Goal: Information Seeking & Learning: Learn about a topic

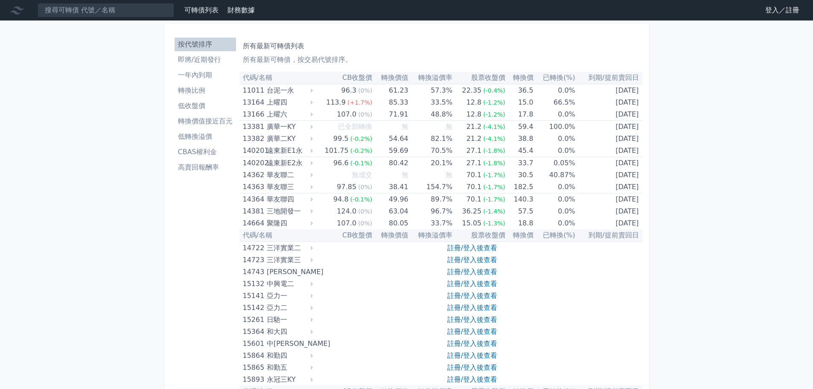
click at [767, 12] on link "登入／註冊" at bounding box center [783, 10] width 48 height 14
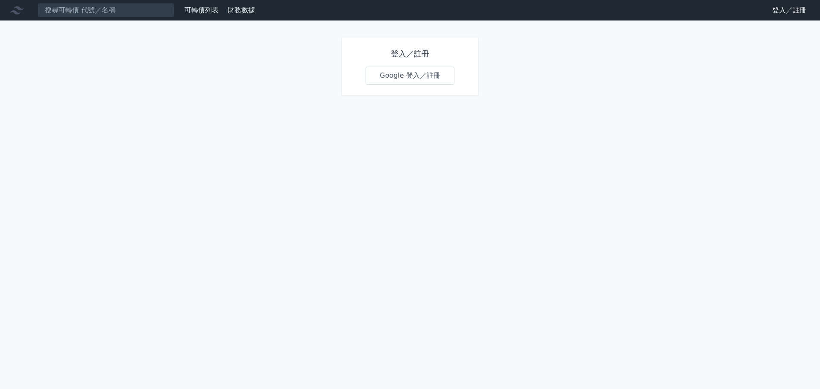
click at [401, 75] on link "Google 登入／註冊" at bounding box center [410, 76] width 89 height 18
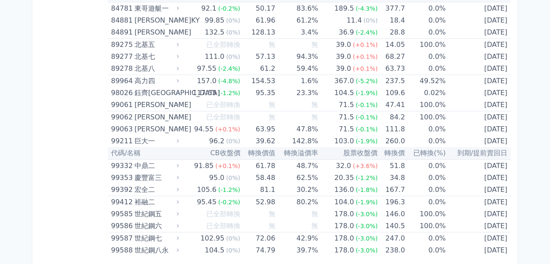
scroll to position [5081, 0]
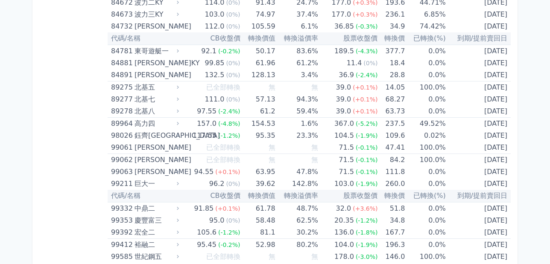
click at [474, 198] on th "到期/提前賣回日" at bounding box center [478, 196] width 65 height 12
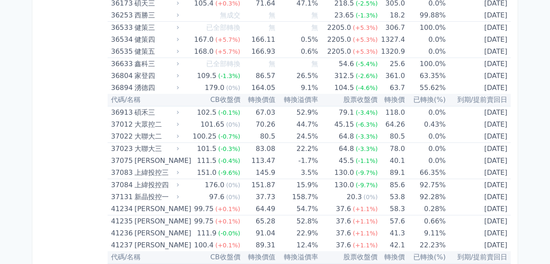
scroll to position [1885, 0]
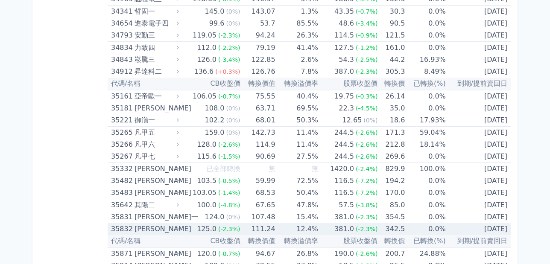
click at [434, 232] on td "0.0%" at bounding box center [425, 229] width 41 height 12
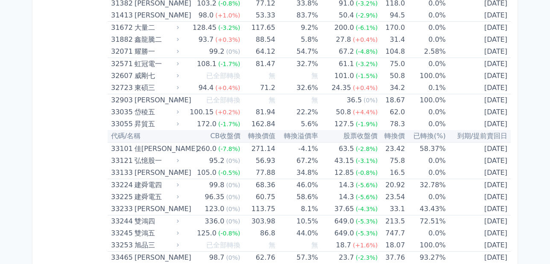
scroll to position [1543, 0]
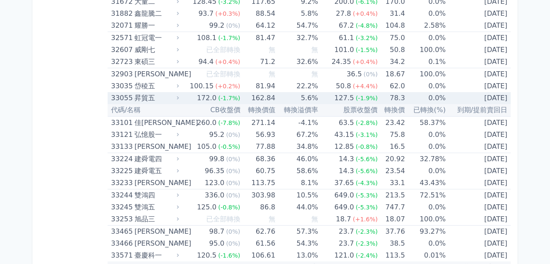
click at [405, 98] on td "0.0%" at bounding box center [425, 98] width 41 height 12
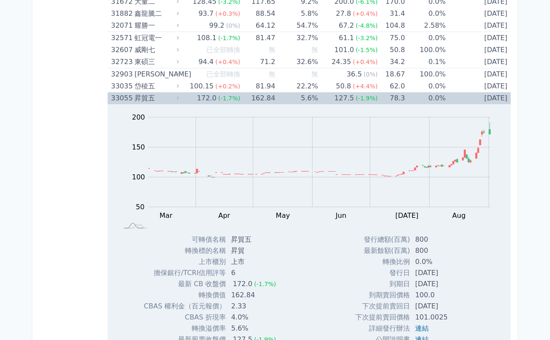
click at [126, 97] on div "33055" at bounding box center [121, 98] width 21 height 12
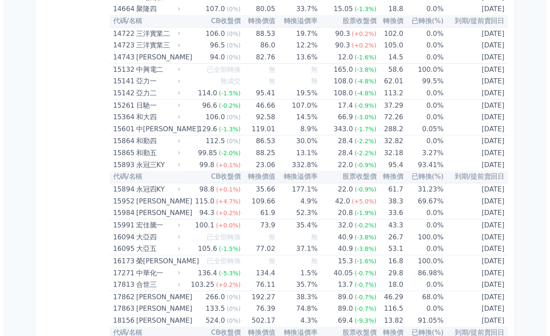
scroll to position [0, 0]
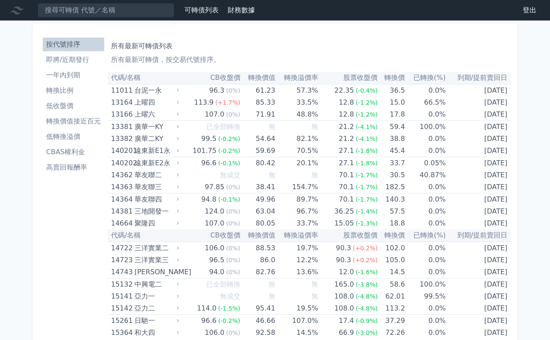
click at [20, 13] on icon at bounding box center [17, 10] width 14 height 14
click at [18, 8] on icon at bounding box center [17, 10] width 14 height 8
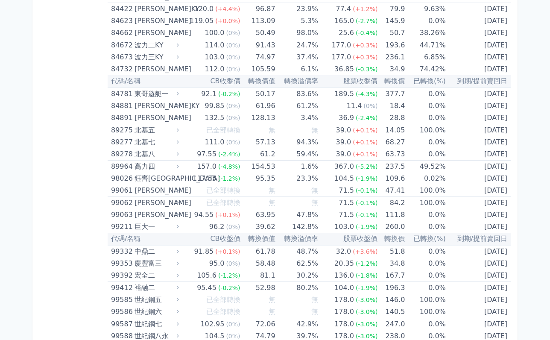
scroll to position [5053, 0]
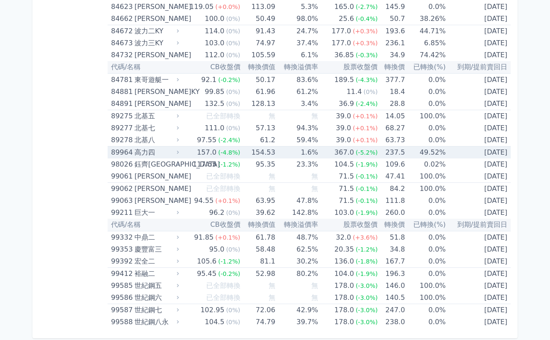
click at [151, 154] on div "高力四" at bounding box center [156, 152] width 43 height 12
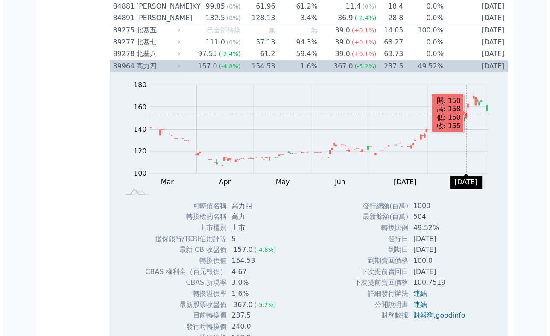
scroll to position [5181, 0]
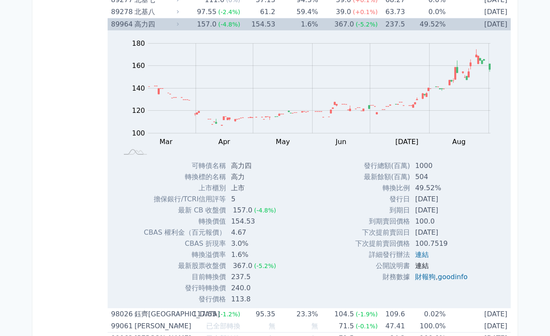
click at [422, 265] on link "連結" at bounding box center [422, 265] width 14 height 8
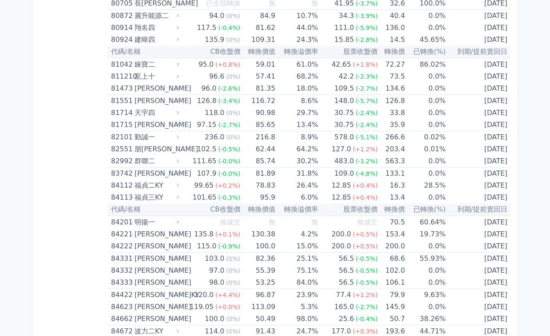
scroll to position [4583, 0]
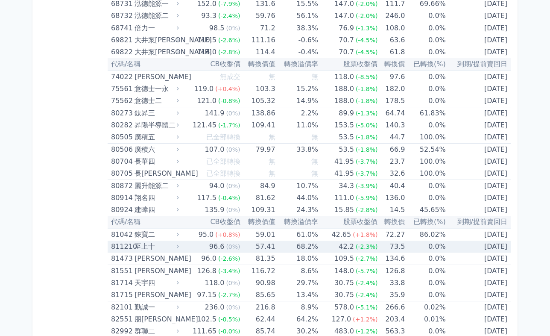
click at [144, 247] on div "至上十" at bounding box center [156, 246] width 43 height 12
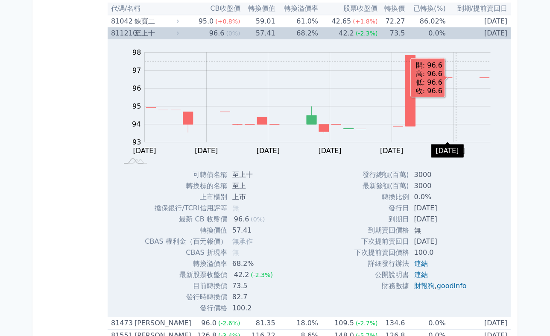
scroll to position [4797, 0]
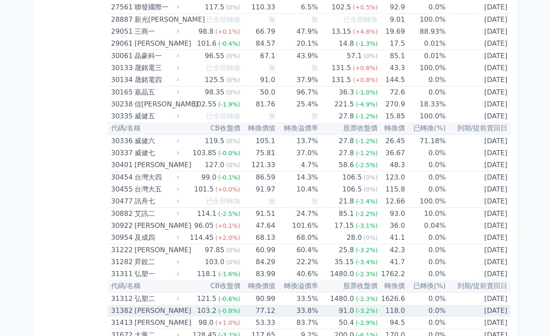
scroll to position [1210, 0]
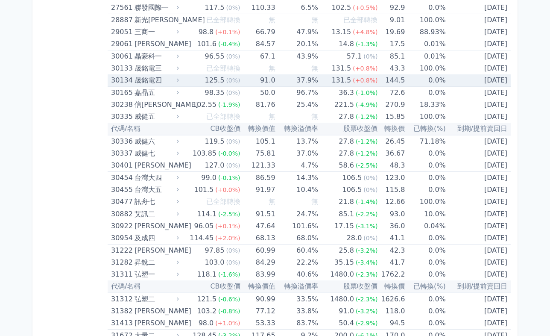
click at [143, 77] on div "晟銘電四" at bounding box center [156, 80] width 43 height 12
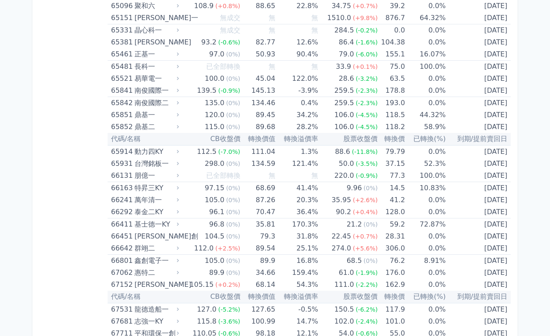
scroll to position [4463, 0]
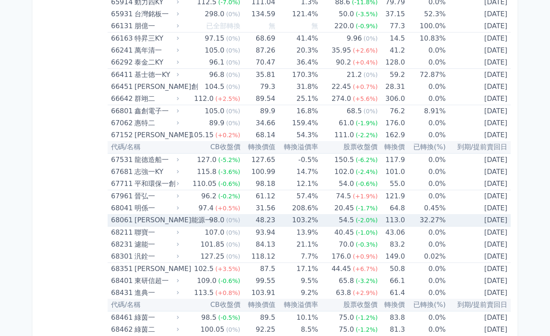
click at [124, 217] on div "68061" at bounding box center [121, 220] width 21 height 12
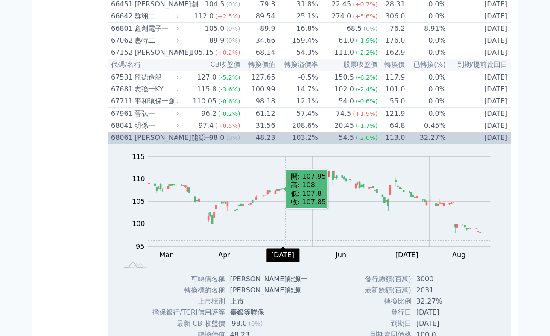
scroll to position [4676, 0]
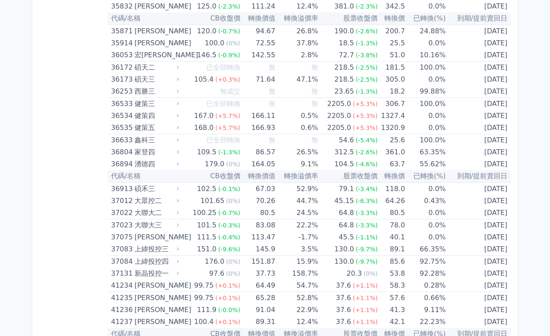
scroll to position [2299, 0]
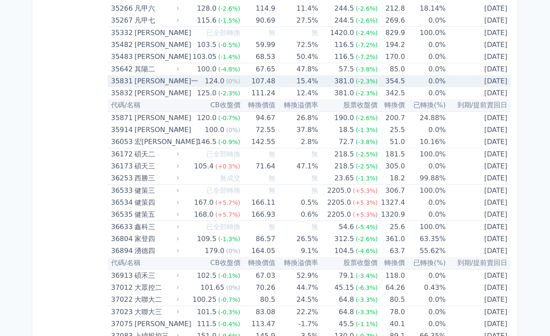
click at [132, 80] on div "35831" at bounding box center [121, 81] width 21 height 12
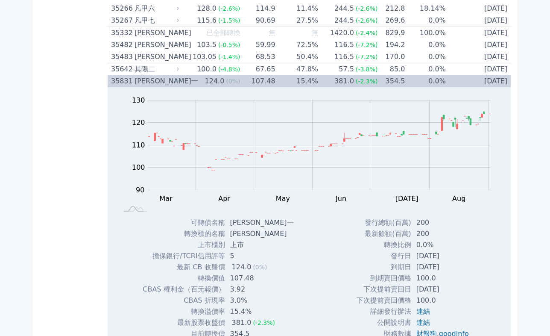
click at [132, 80] on div "35831" at bounding box center [121, 81] width 21 height 12
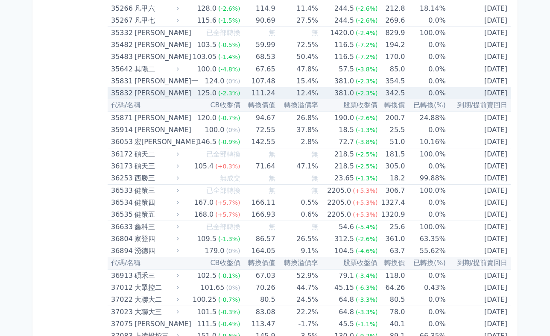
click at [137, 93] on div "[PERSON_NAME]" at bounding box center [156, 93] width 43 height 12
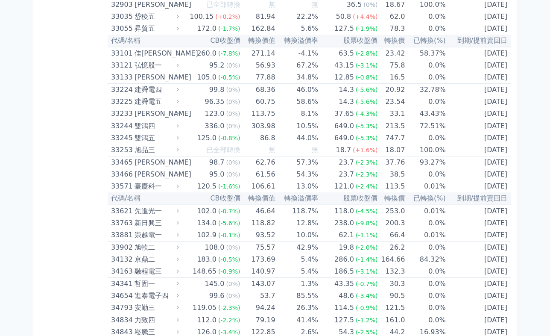
scroll to position [1872, 0]
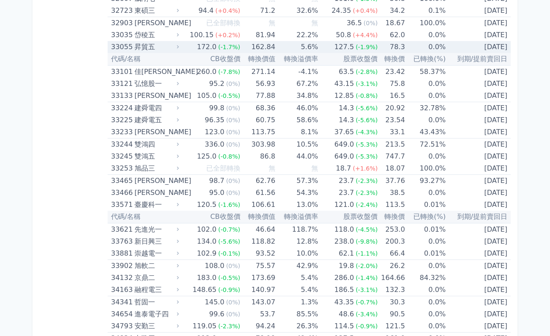
click at [133, 45] on div "33055 昇貿五" at bounding box center [143, 47] width 64 height 12
